Goal: Download file/media

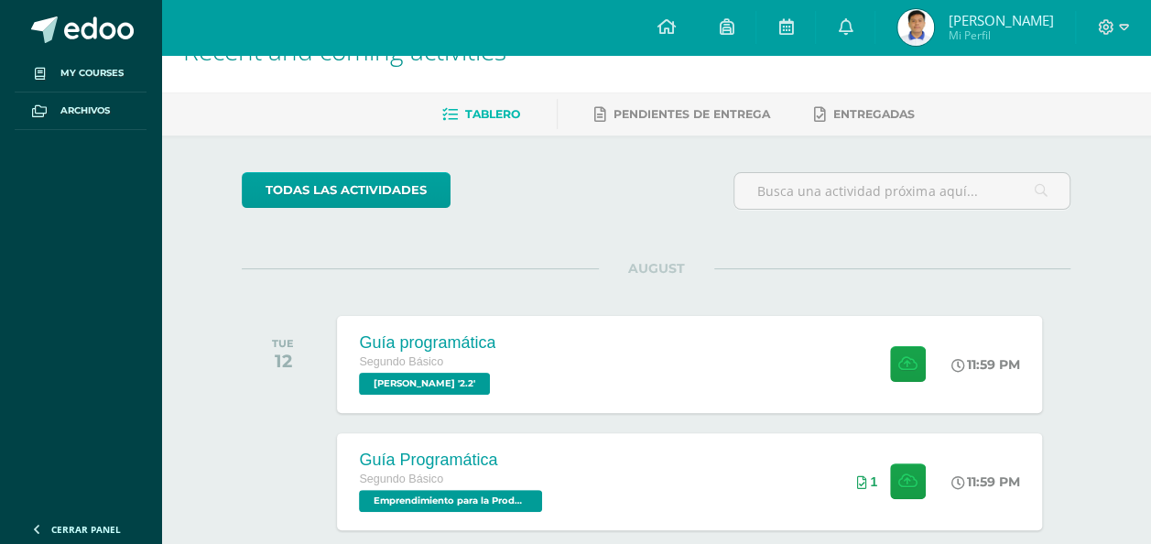
scroll to position [46, 0]
click at [998, 359] on div "11:59 PM" at bounding box center [989, 364] width 70 height 16
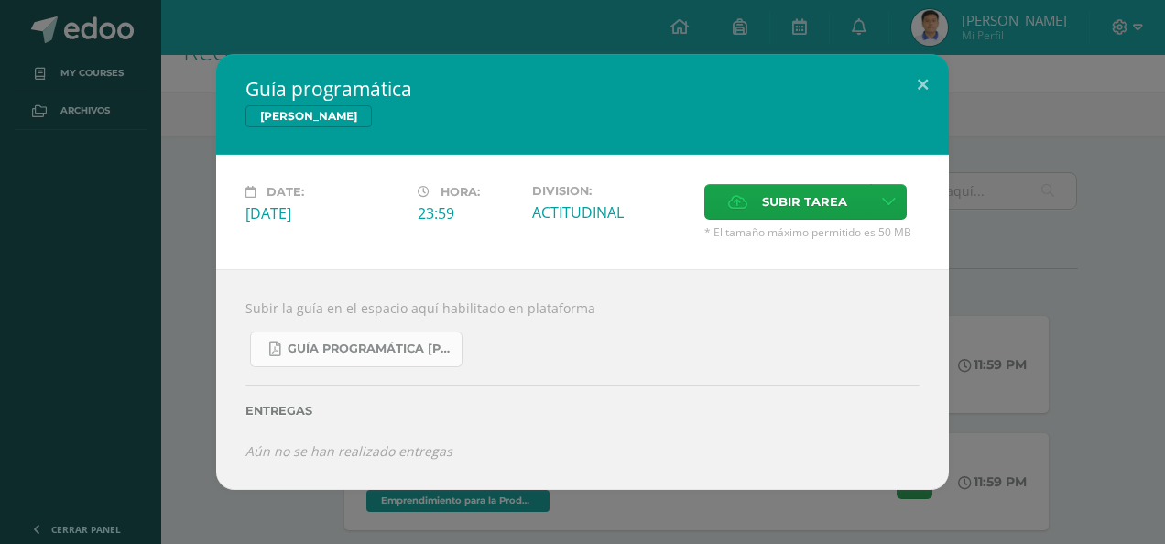
click at [347, 333] on link "Guía Programática [PERSON_NAME] 2do Básico - Bloque 3 - Profe. [PERSON_NAME].pdf" at bounding box center [356, 350] width 213 height 36
click at [930, 76] on button at bounding box center [923, 85] width 52 height 62
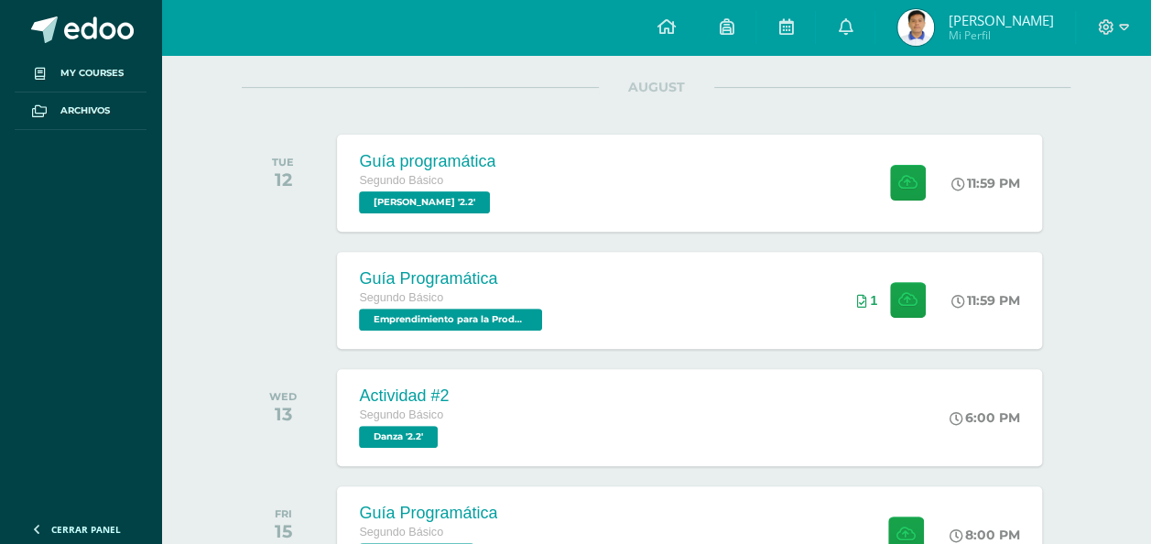
scroll to position [224, 0]
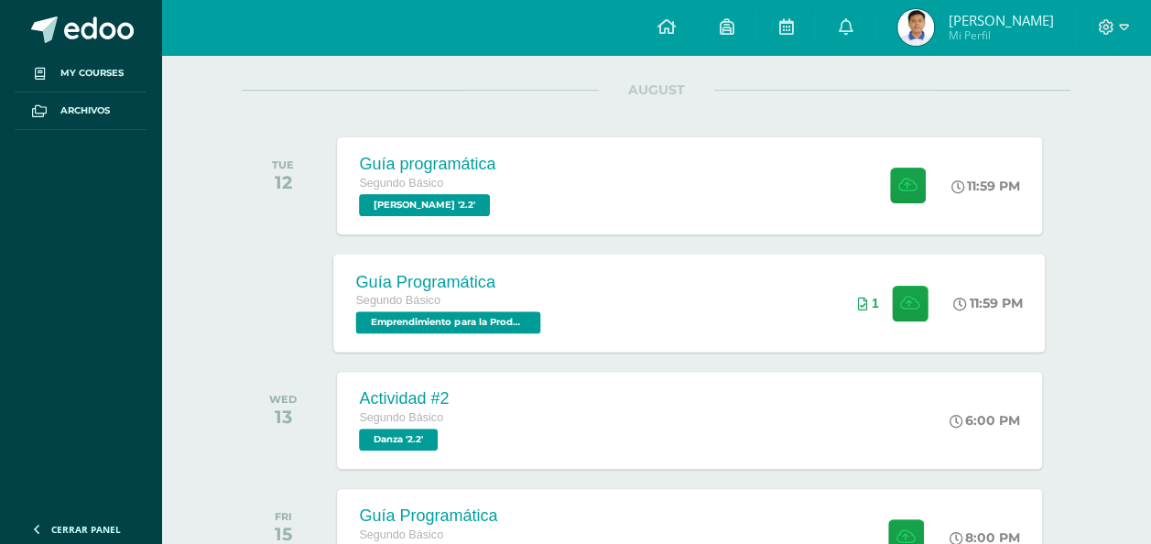
click at [573, 313] on div "Guía Programática Segundo Básico Emprendimiento para la Productividad '2.2' 11:…" at bounding box center [690, 303] width 712 height 98
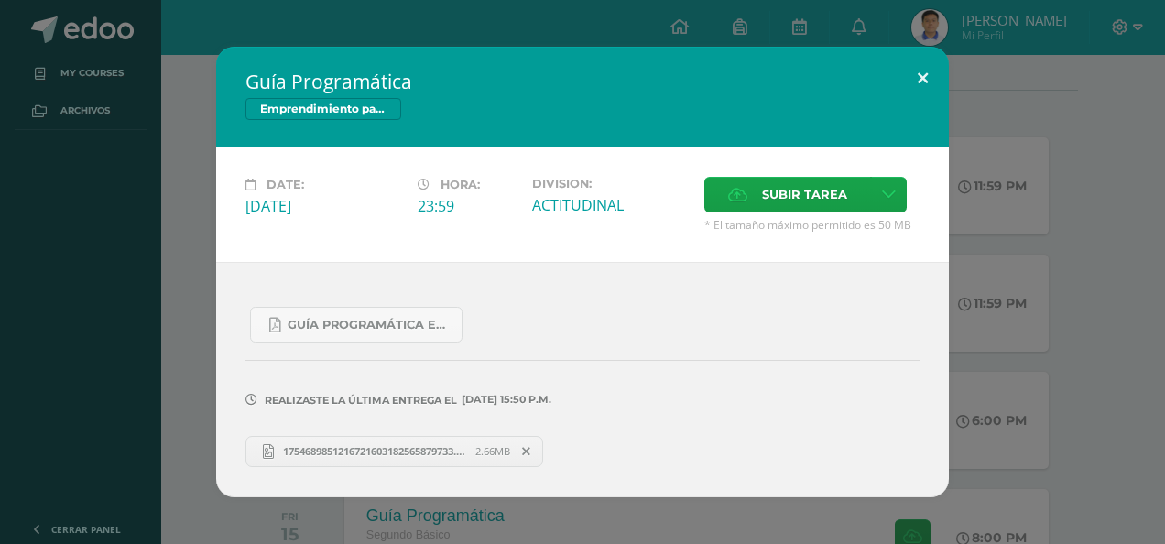
click at [921, 82] on button at bounding box center [923, 78] width 52 height 62
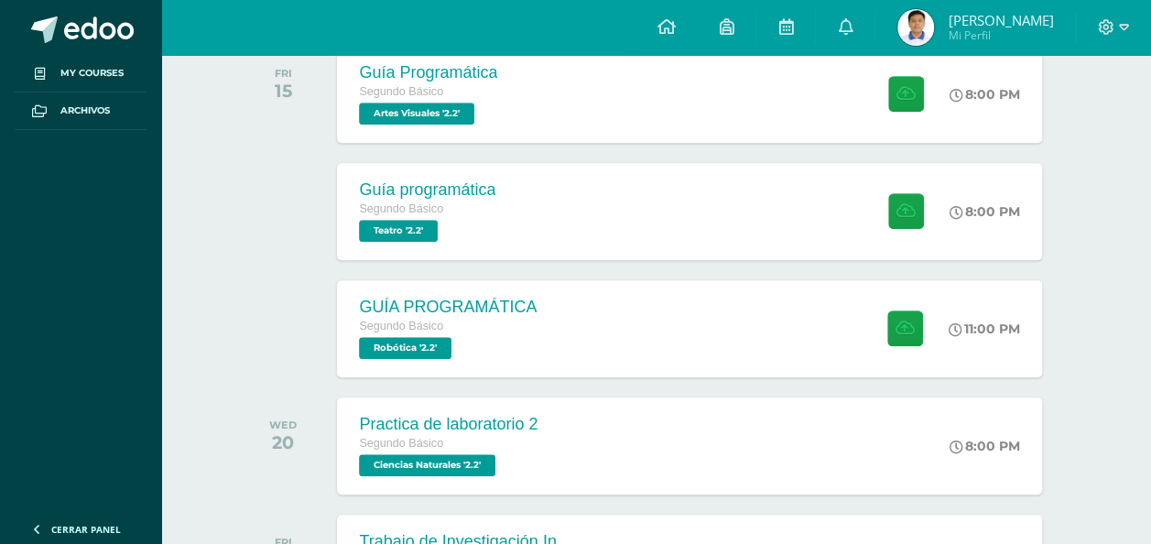
scroll to position [705, 0]
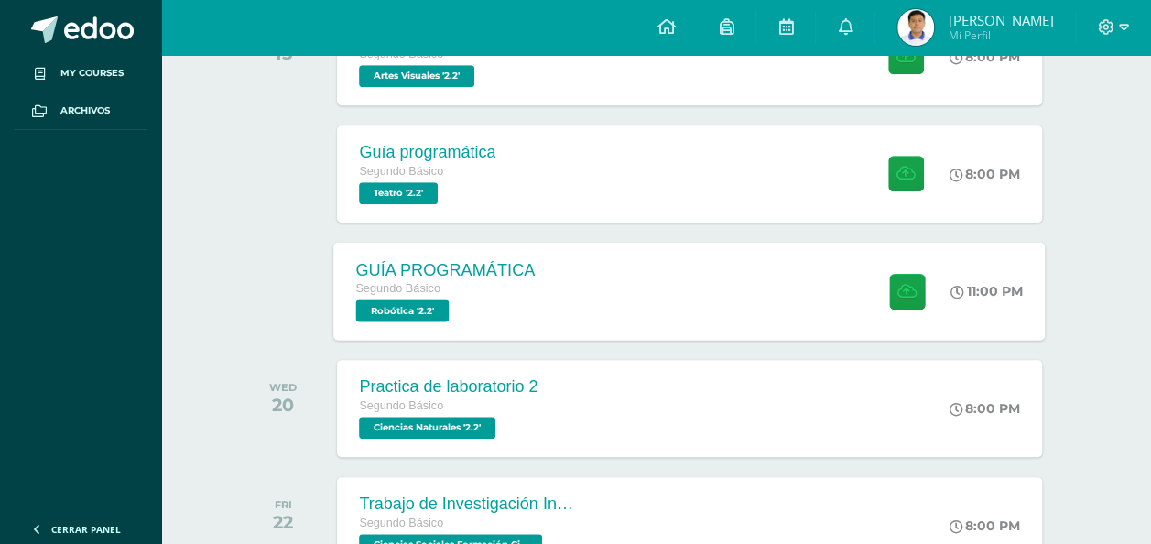
click at [733, 320] on div "GUÍA PROGRAMÁTICA Segundo Básico Robótica '2.2' 11:00 PM GUÍA PROGRAMÁTICA Robó…" at bounding box center [690, 291] width 712 height 98
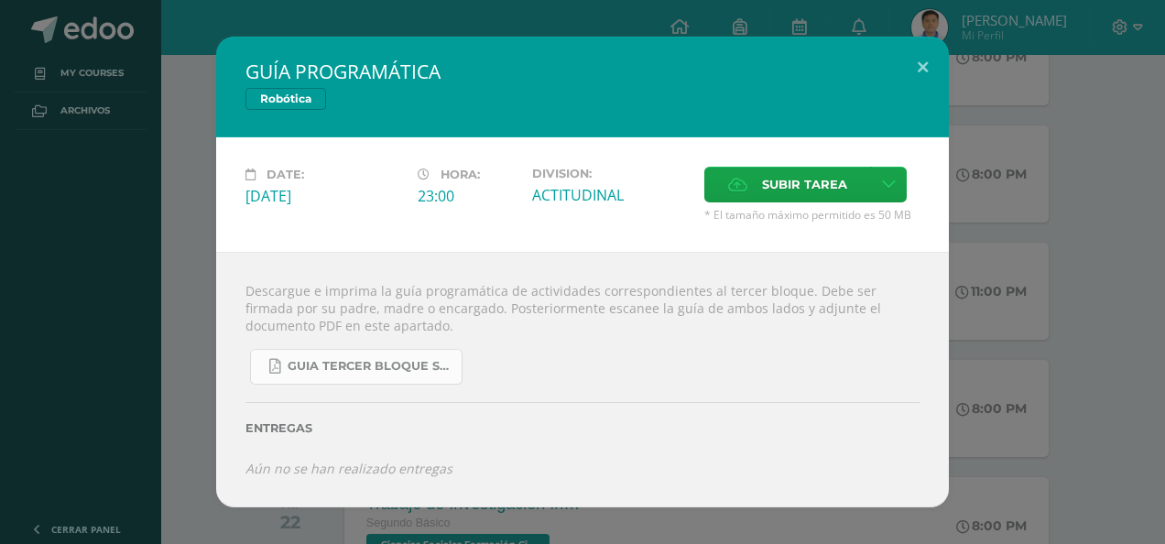
click at [387, 366] on span "GUIA TERCER BLOQUE SEGUNDO BÁSICO.pdf" at bounding box center [370, 366] width 165 height 15
click at [920, 73] on button at bounding box center [923, 68] width 52 height 62
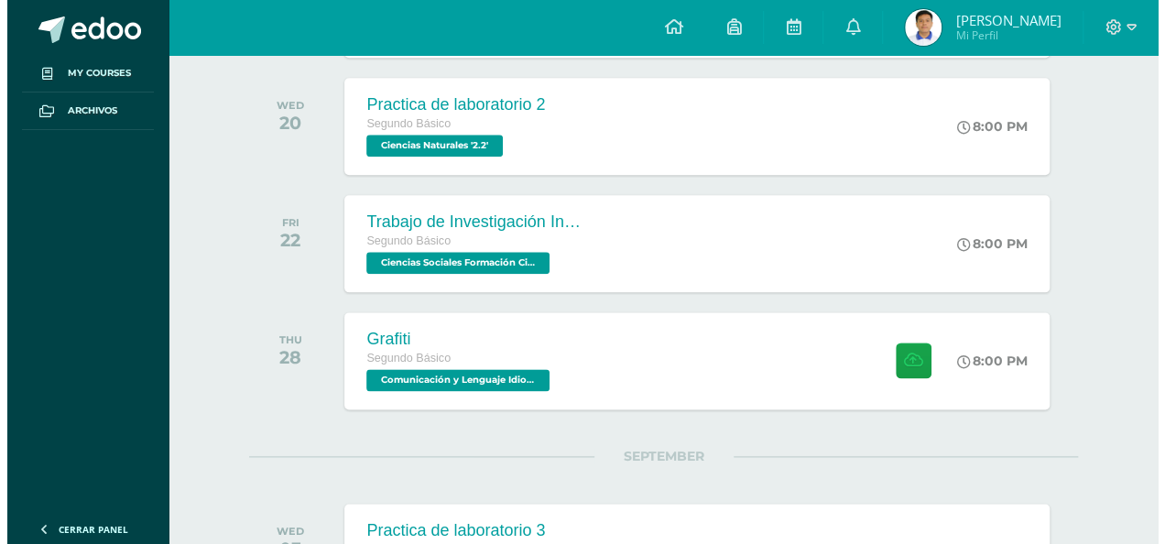
scroll to position [988, 0]
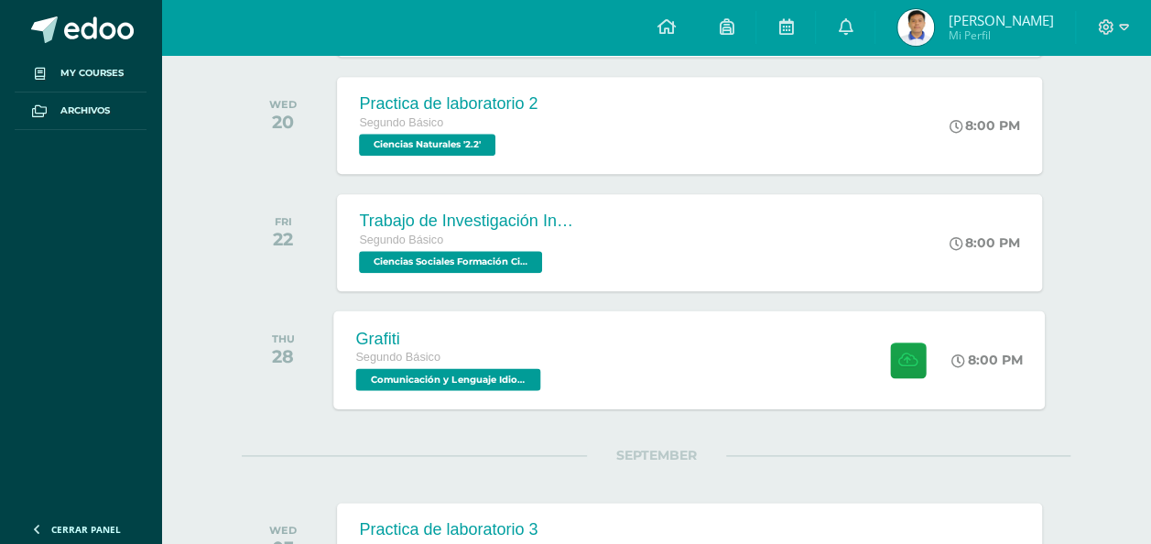
click at [866, 319] on div at bounding box center [904, 360] width 90 height 98
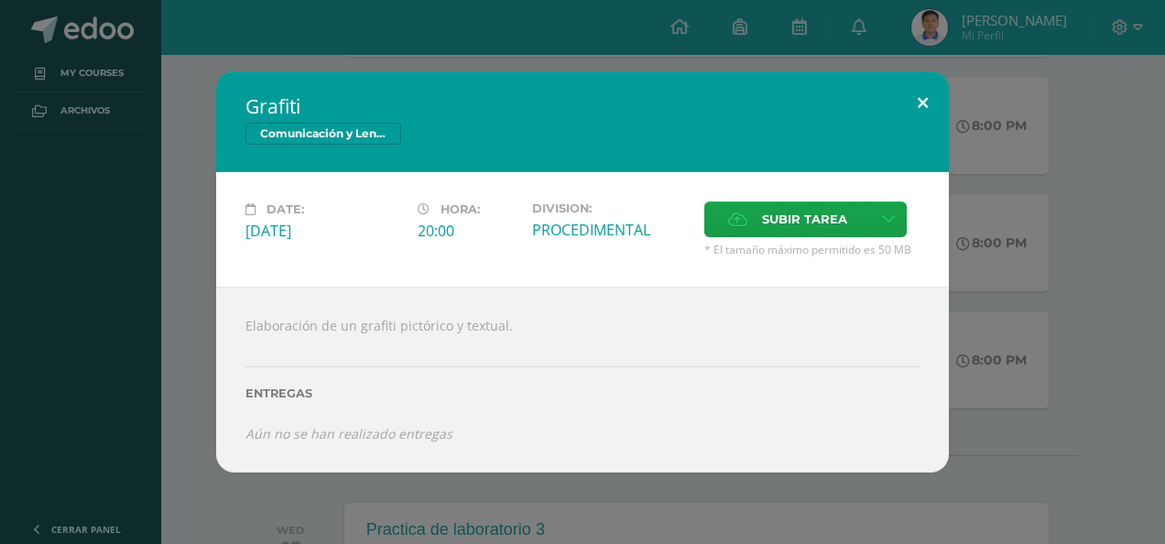
click at [905, 109] on button at bounding box center [923, 102] width 52 height 62
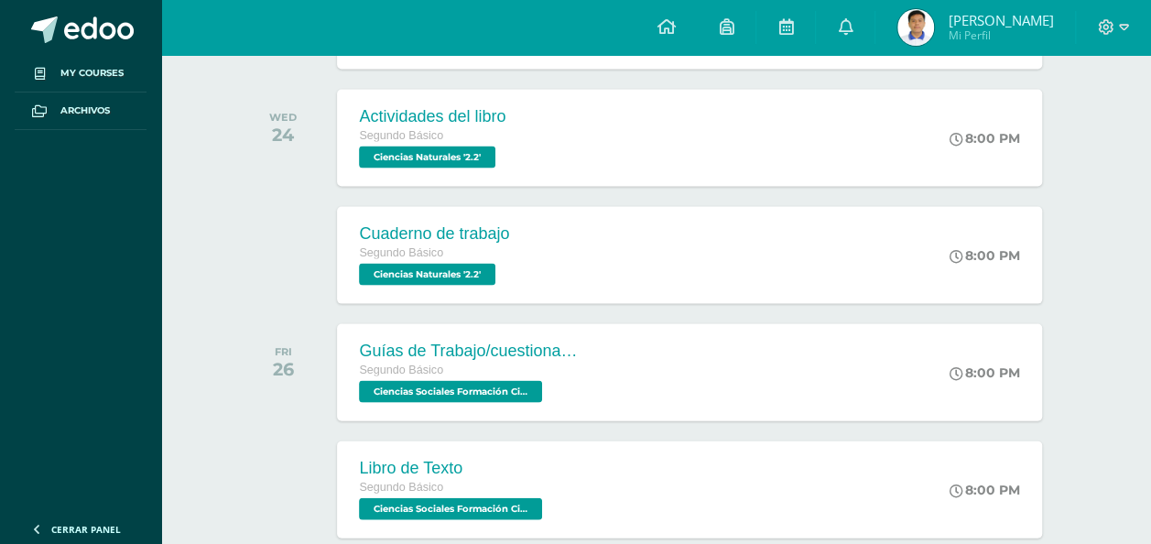
scroll to position [1786, 0]
